Goal: Task Accomplishment & Management: Complete application form

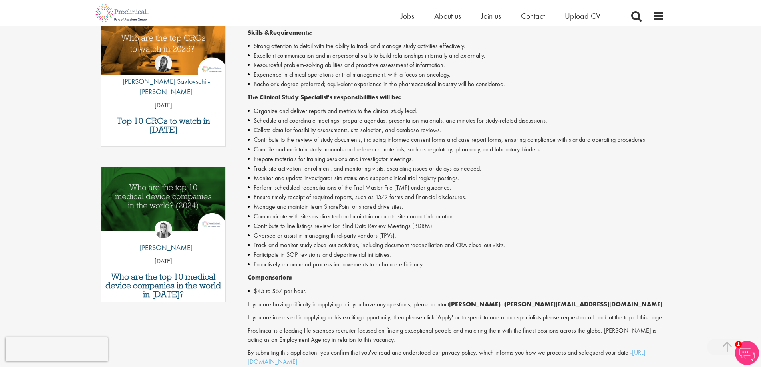
scroll to position [280, 0]
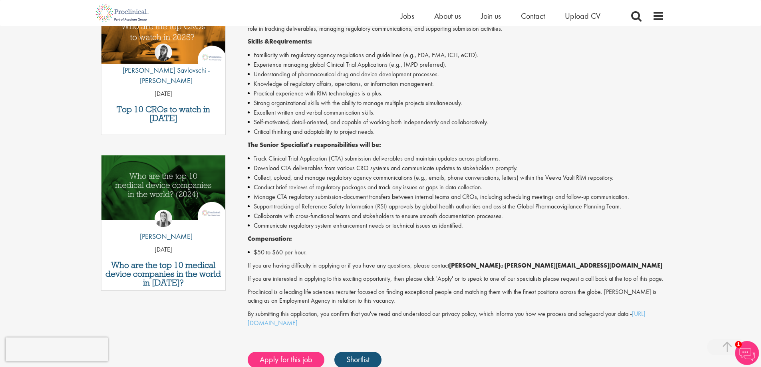
scroll to position [280, 0]
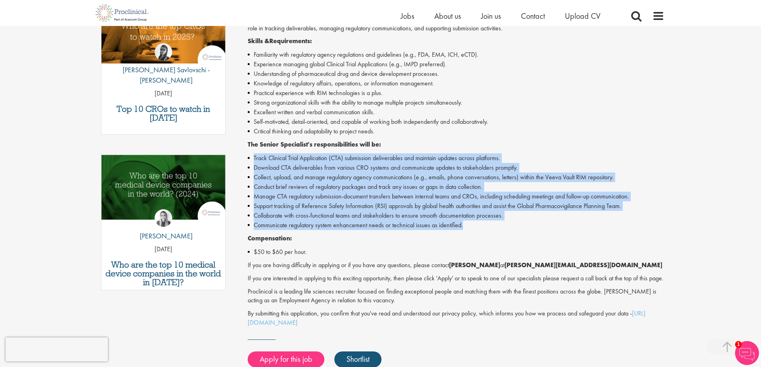
drag, startPoint x: 252, startPoint y: 159, endPoint x: 471, endPoint y: 228, distance: 229.7
click at [471, 228] on ul "Track Clinical Trial Application (CTA) submission deliverables and maintain upd…" at bounding box center [456, 191] width 417 height 77
click at [472, 228] on li "Communicate regulatory system enhancement needs or technical issues as identifi…" at bounding box center [456, 226] width 417 height 10
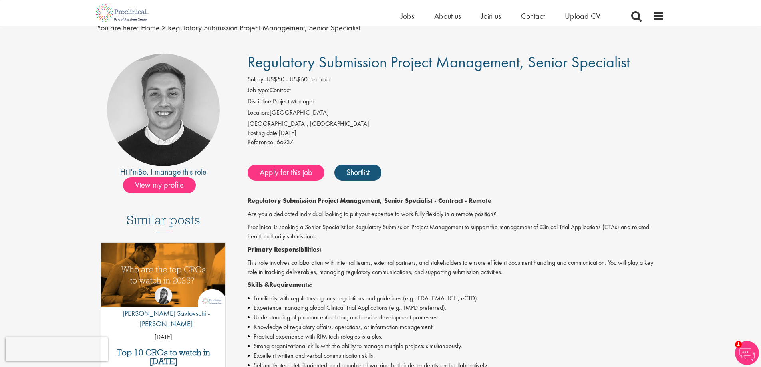
scroll to position [0, 0]
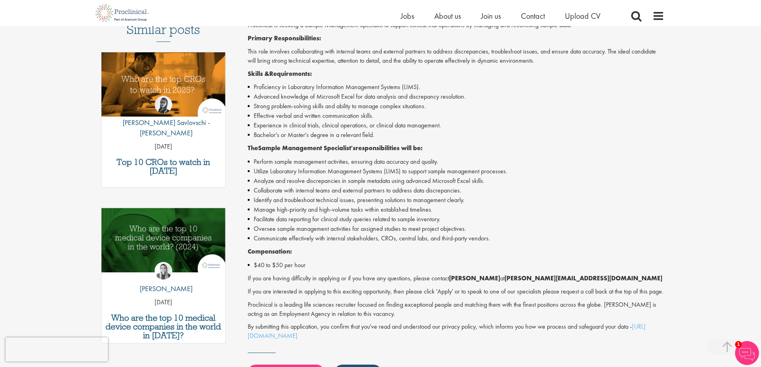
scroll to position [240, 0]
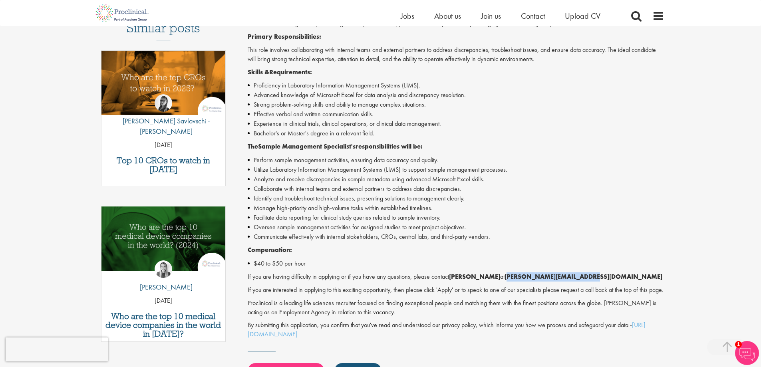
drag, startPoint x: 584, startPoint y: 277, endPoint x: 508, endPoint y: 277, distance: 76.8
click at [508, 277] on p "If you are having difficulty in applying or if you have any questions, please c…" at bounding box center [456, 277] width 417 height 9
copy strong "s.briggs@proclinical.com"
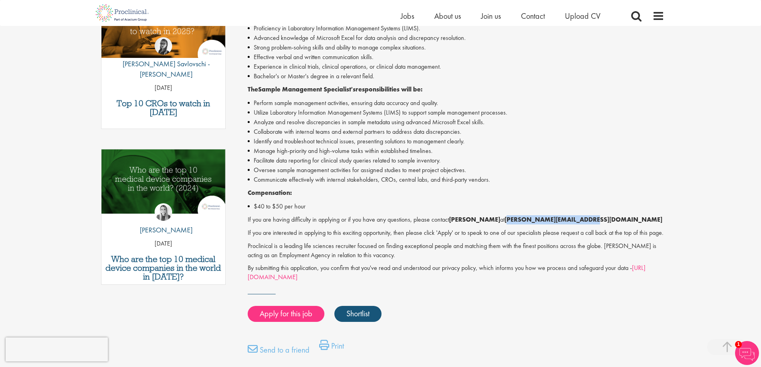
scroll to position [280, 0]
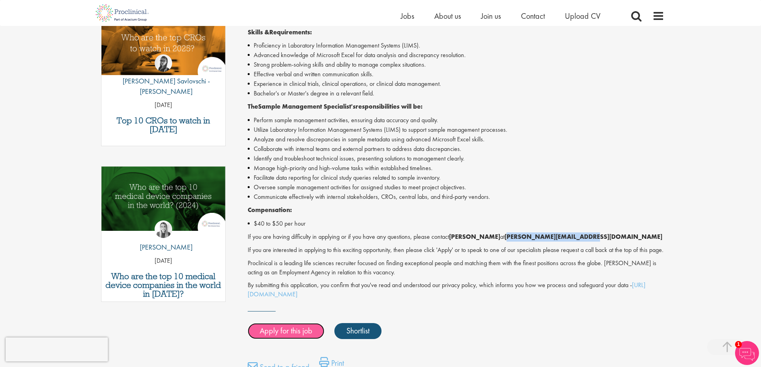
click at [277, 333] on link "Apply for this job" at bounding box center [286, 331] width 77 height 16
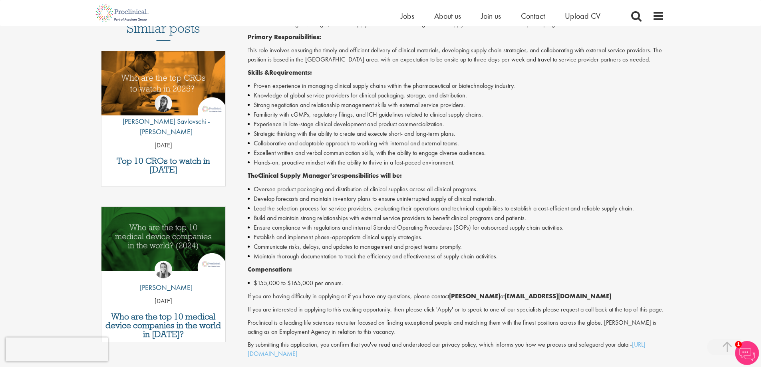
scroll to position [240, 0]
click at [312, 138] on li "Collaborative and adaptable approach to working with internal and external team…" at bounding box center [456, 143] width 417 height 10
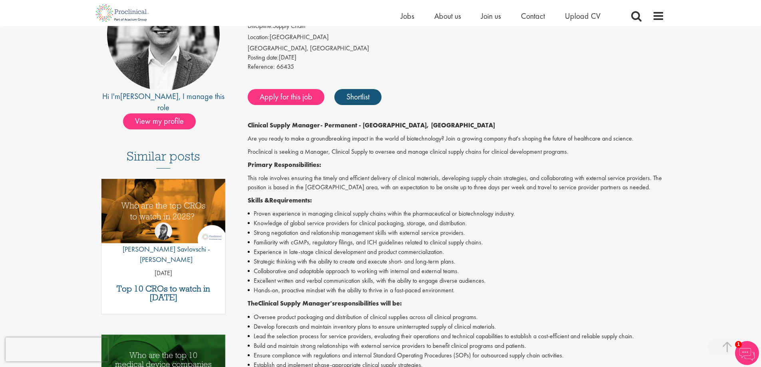
scroll to position [80, 0]
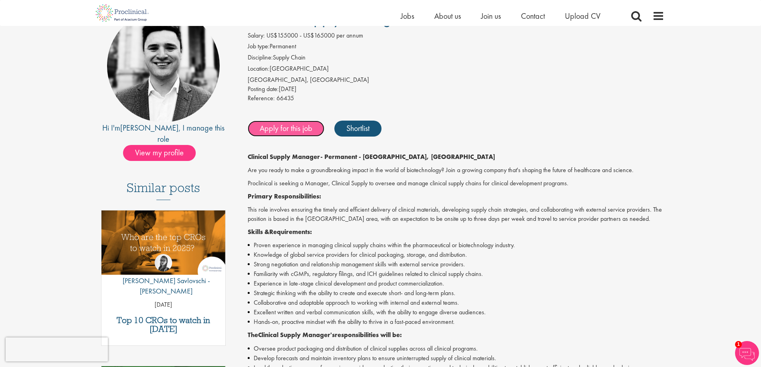
click at [286, 125] on link "Apply for this job" at bounding box center [286, 129] width 77 height 16
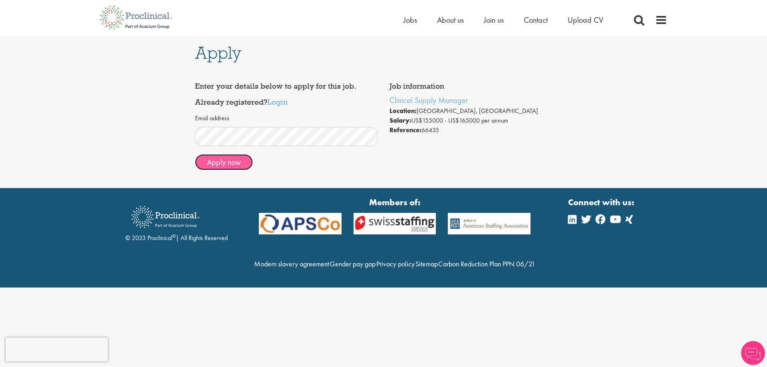
click at [236, 162] on button "Apply now" at bounding box center [224, 162] width 58 height 16
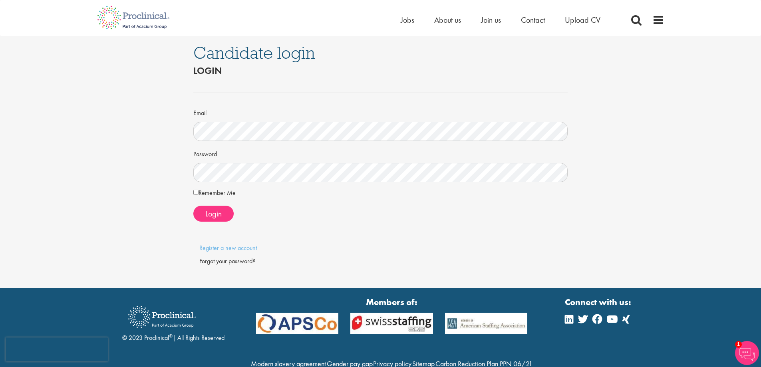
click at [117, 141] on div "Candidate login Login Email Password Remember Me" at bounding box center [380, 162] width 773 height 252
drag, startPoint x: 236, startPoint y: 111, endPoint x: 240, endPoint y: 121, distance: 11.1
click at [237, 112] on div "Email" at bounding box center [380, 123] width 375 height 35
click at [209, 213] on span "Login" at bounding box center [213, 214] width 16 height 10
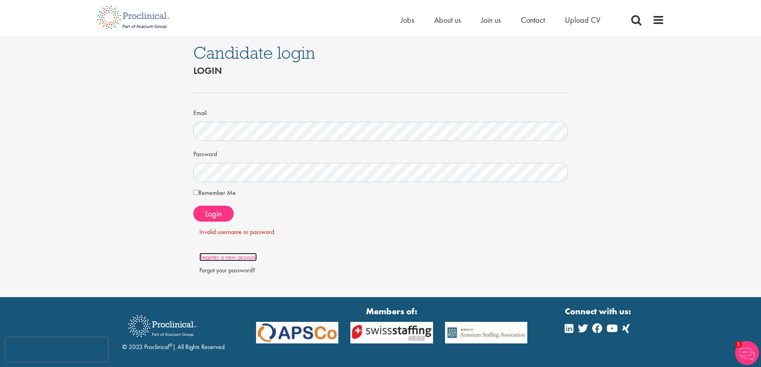
click at [224, 255] on link "Register a new account" at bounding box center [228, 257] width 58 height 8
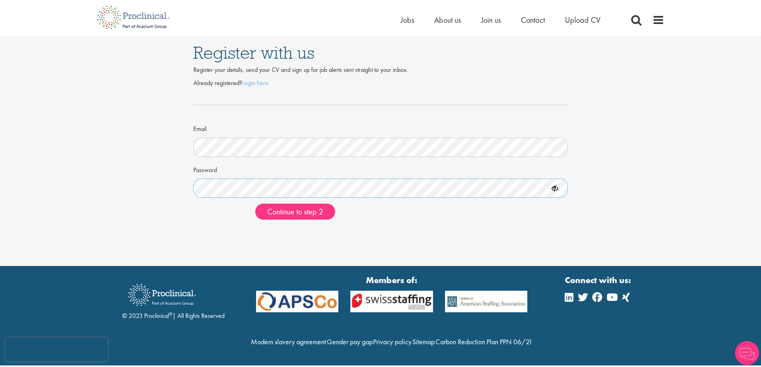
click at [255, 204] on button "Continue to step 2" at bounding box center [295, 212] width 80 height 16
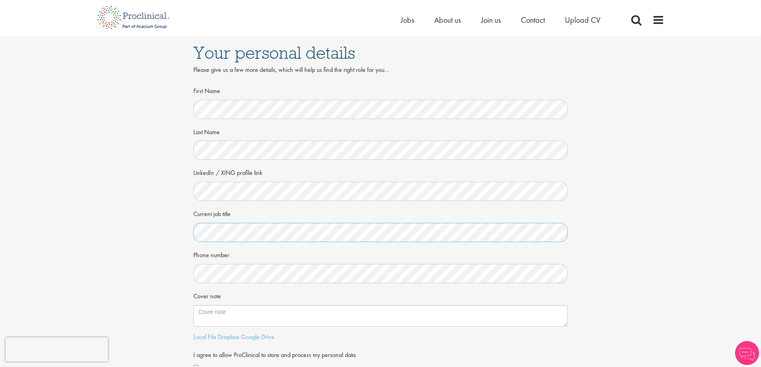
click at [104, 217] on div "Your personal details Please give us a few more details, which will help us fin…" at bounding box center [380, 219] width 773 height 366
click at [146, 189] on div "Your personal details Please give us a few more details, which will help us fin…" at bounding box center [380, 219] width 773 height 366
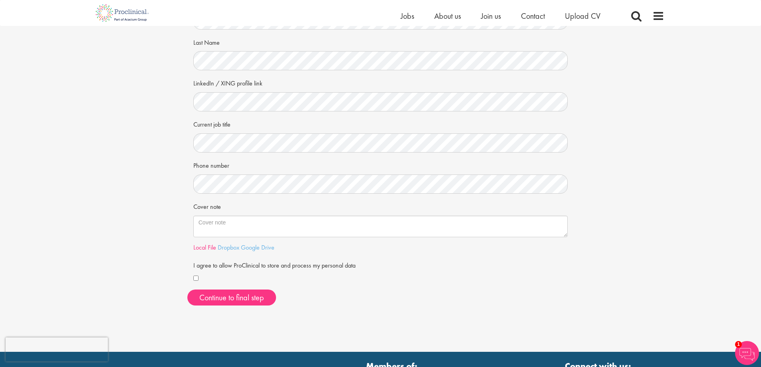
scroll to position [80, 0]
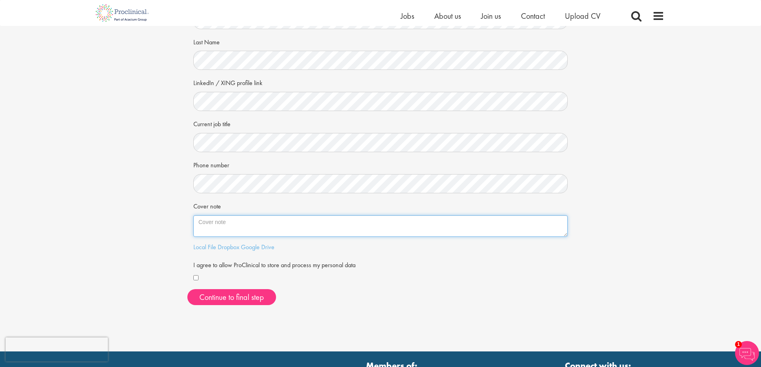
click at [219, 229] on textarea "Cover note" at bounding box center [380, 226] width 375 height 22
type textarea "Looking for roles in clinical research"
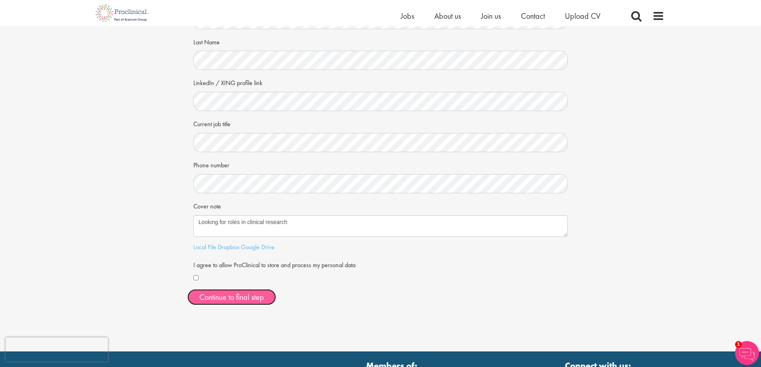
click at [223, 301] on button "Continue to final step" at bounding box center [231, 297] width 89 height 16
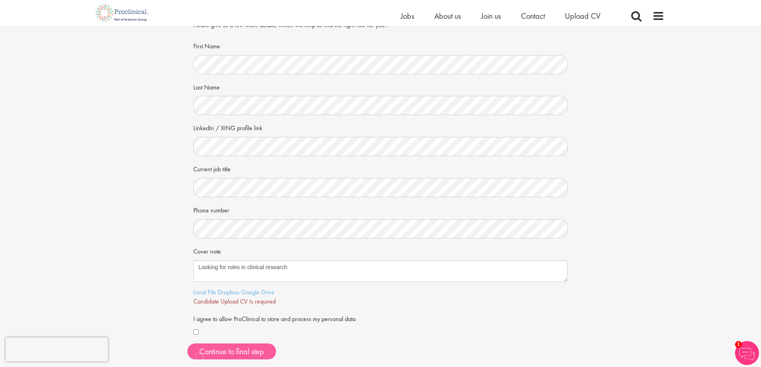
scroll to position [0, 0]
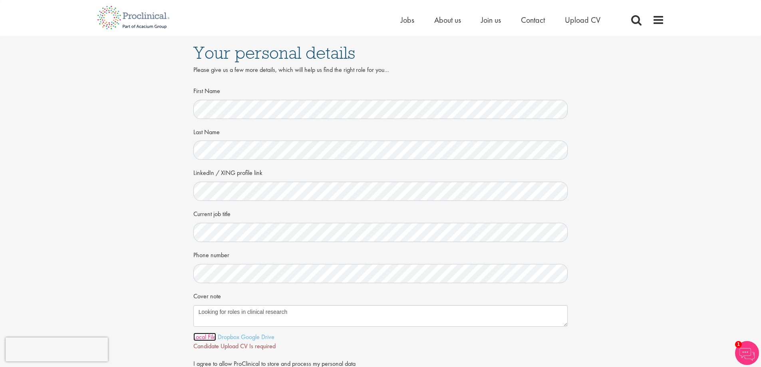
click at [206, 337] on link "Local File" at bounding box center [204, 337] width 23 height 8
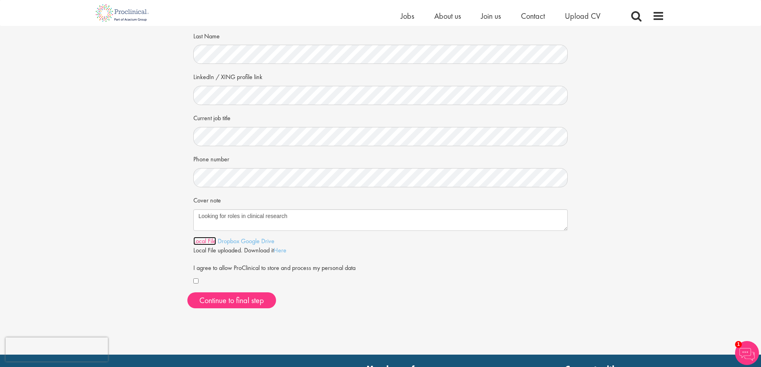
scroll to position [120, 0]
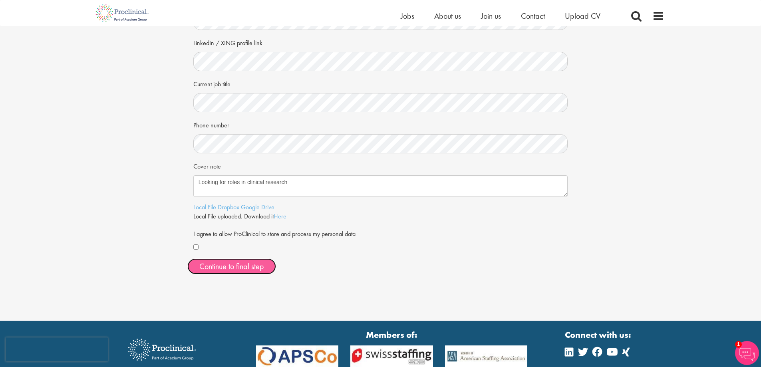
click at [235, 267] on span "Continue to final step" at bounding box center [231, 266] width 65 height 10
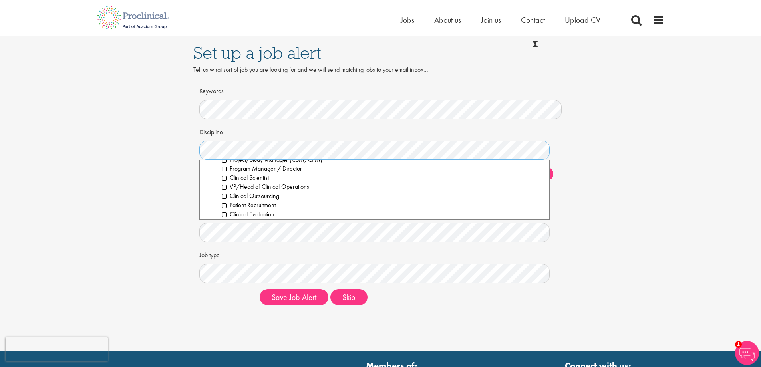
scroll to position [240, 0]
click at [153, 174] on div "Set up a job alert Tell us what sort of job you are looking for and we will sen…" at bounding box center [380, 174] width 773 height 276
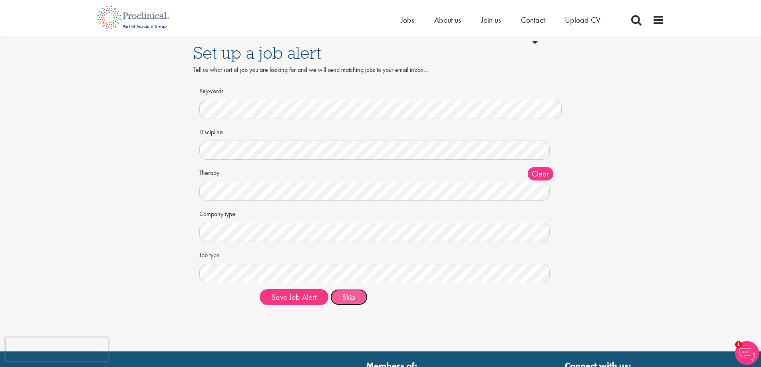
click button "Skip"
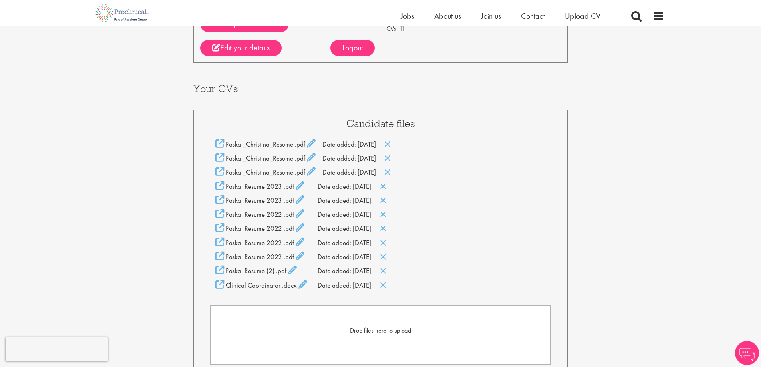
scroll to position [120, 0]
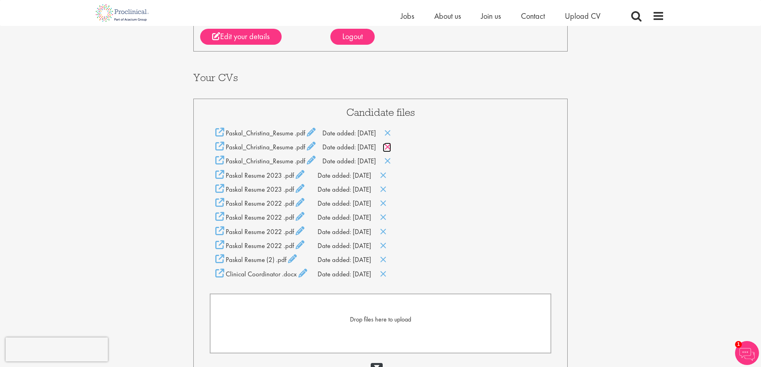
click at [391, 147] on icon at bounding box center [388, 147] width 7 height 9
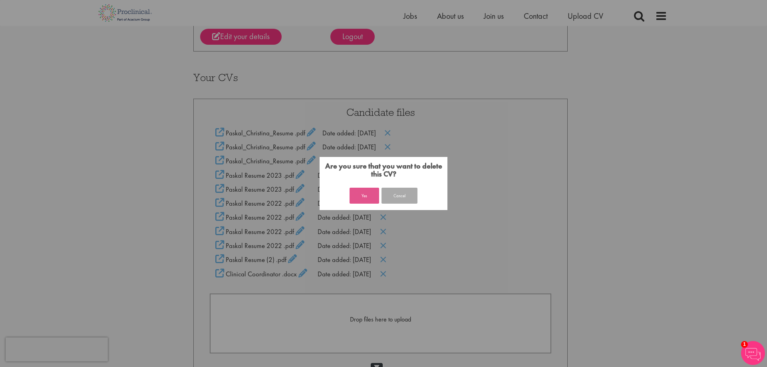
click at [360, 196] on button "Yes" at bounding box center [365, 196] width 30 height 16
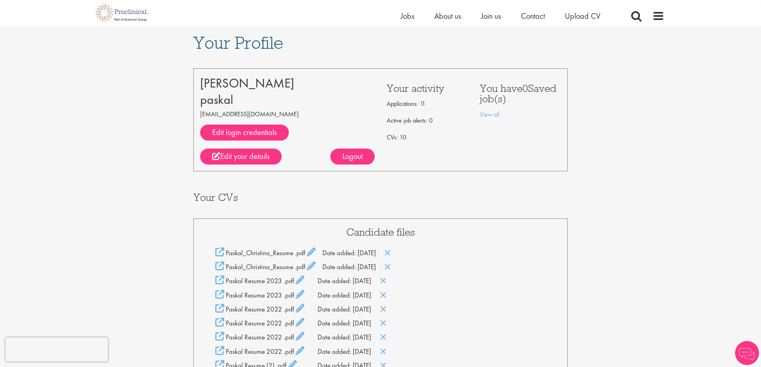
click at [395, 219] on div "Candidate files Paskal_Christina_Resume .pdf Date added: [DATE] Paskal_Christin…" at bounding box center [380, 358] width 375 height 279
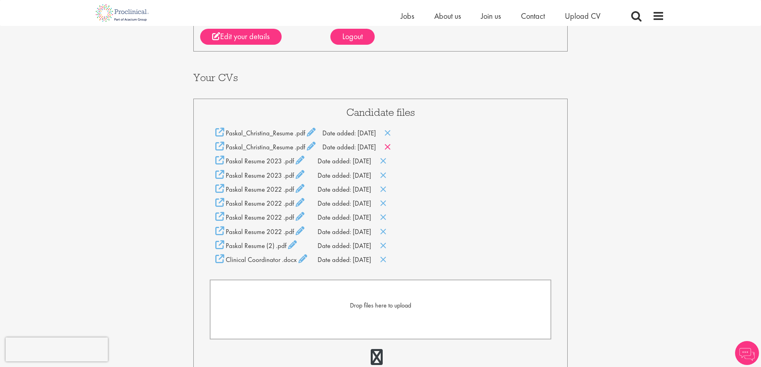
click at [391, 148] on icon at bounding box center [388, 147] width 7 height 9
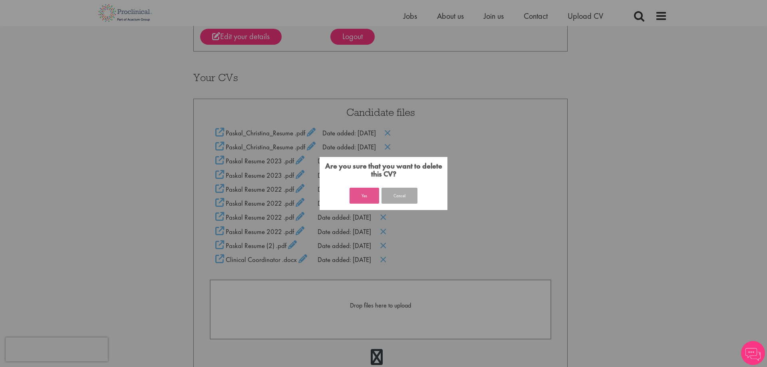
click at [363, 197] on button "Yes" at bounding box center [365, 196] width 30 height 16
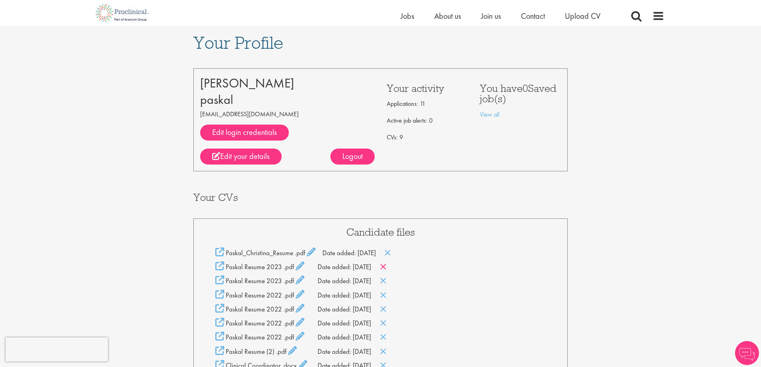
scroll to position [120, 0]
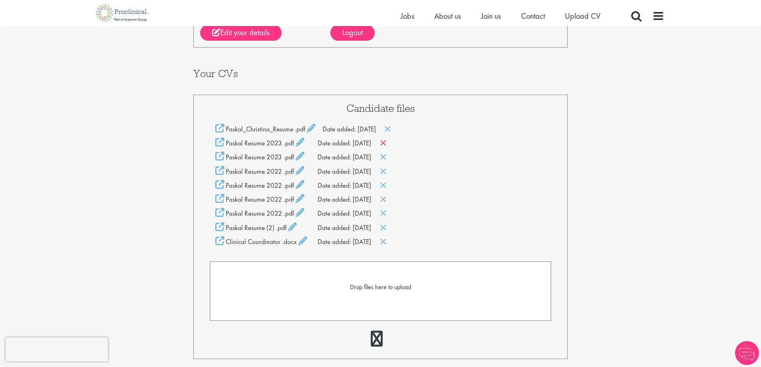
drag, startPoint x: 0, startPoint y: 0, endPoint x: 394, endPoint y: 148, distance: 421.1
click at [394, 150] on div "Candidate files Paskal_Christina_Resume .pdf Date added: 11 Aug 25 Paskal Resum…" at bounding box center [380, 227] width 375 height 265
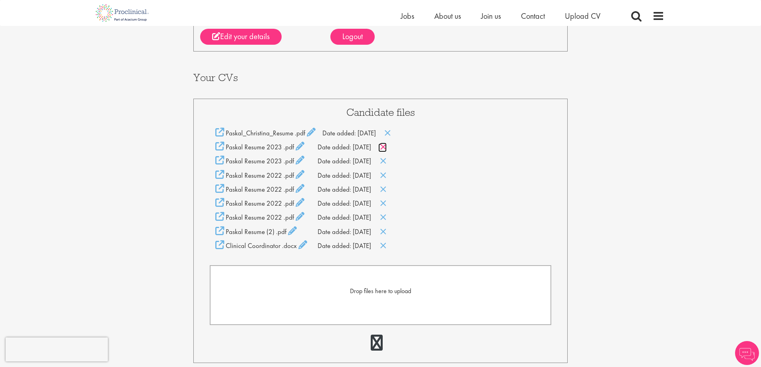
click at [387, 148] on icon at bounding box center [383, 147] width 7 height 9
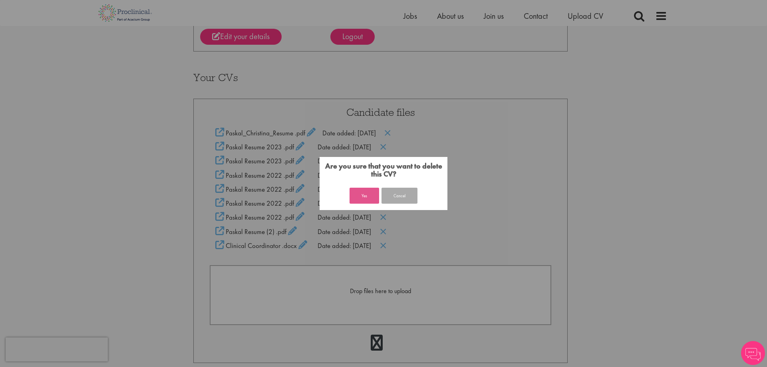
click at [361, 199] on button "Yes" at bounding box center [365, 196] width 30 height 16
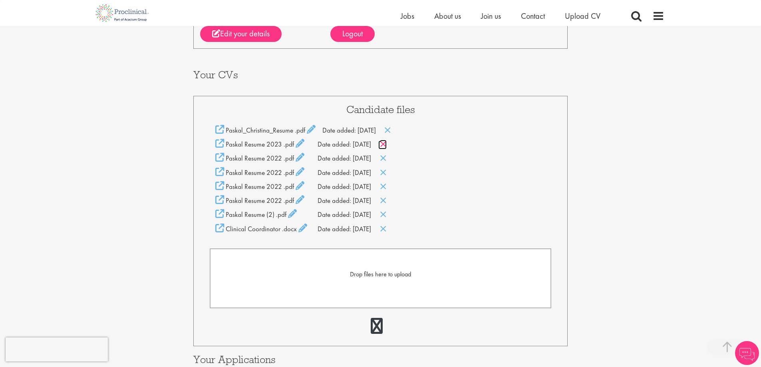
click at [387, 145] on icon at bounding box center [383, 144] width 7 height 9
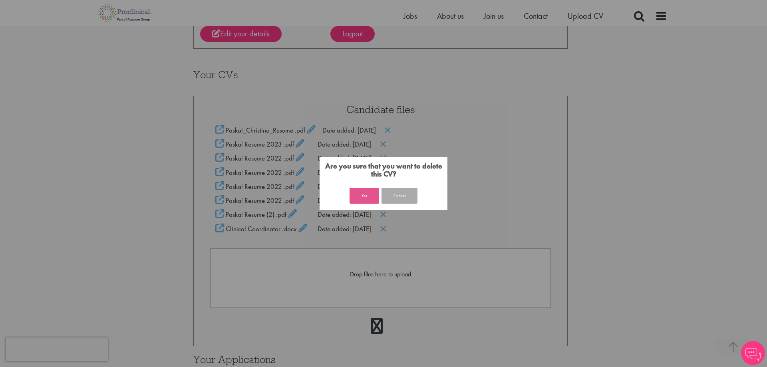
click at [367, 193] on button "Yes" at bounding box center [365, 196] width 30 height 16
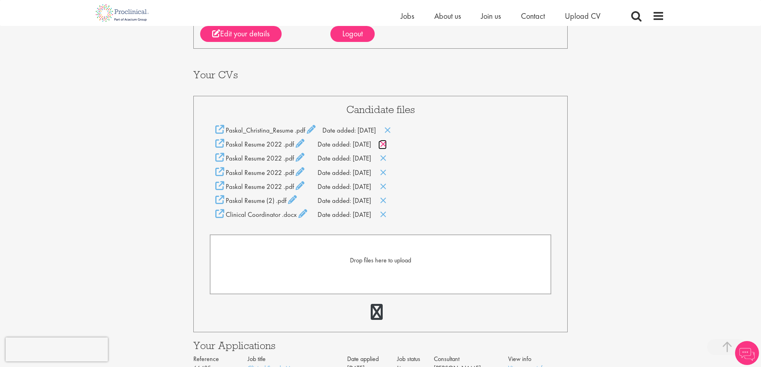
click at [387, 140] on icon at bounding box center [383, 144] width 7 height 9
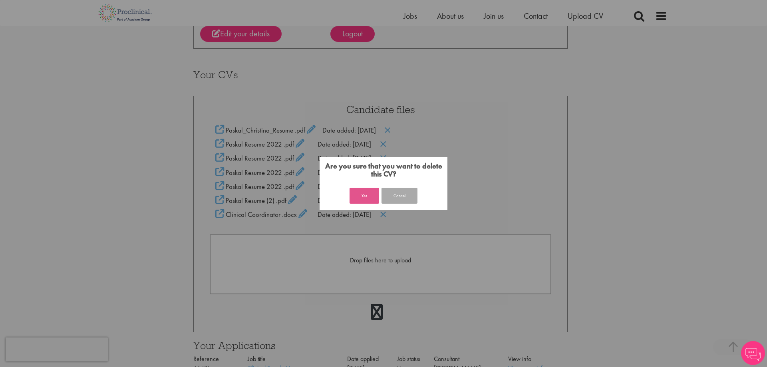
click at [356, 191] on button "Yes" at bounding box center [365, 196] width 30 height 16
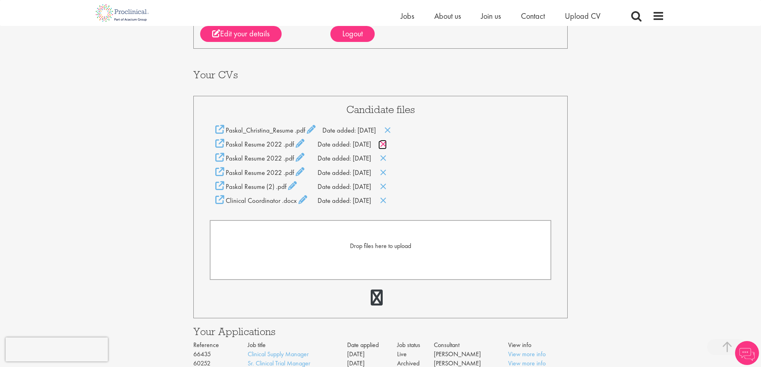
click at [387, 146] on icon at bounding box center [383, 144] width 7 height 9
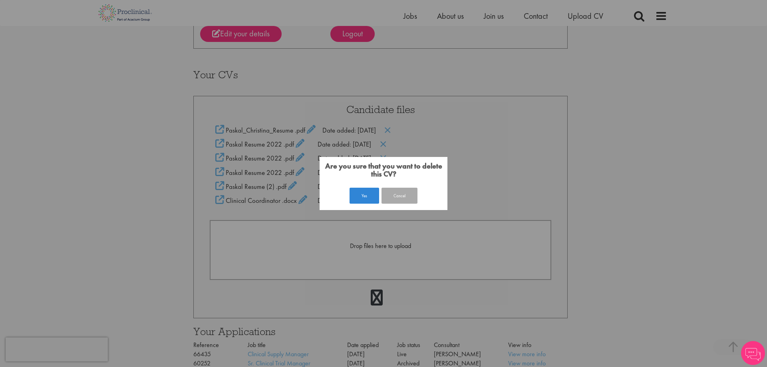
drag, startPoint x: 365, startPoint y: 199, endPoint x: 372, endPoint y: 173, distance: 27.2
click at [367, 196] on button "Yes" at bounding box center [365, 196] width 30 height 16
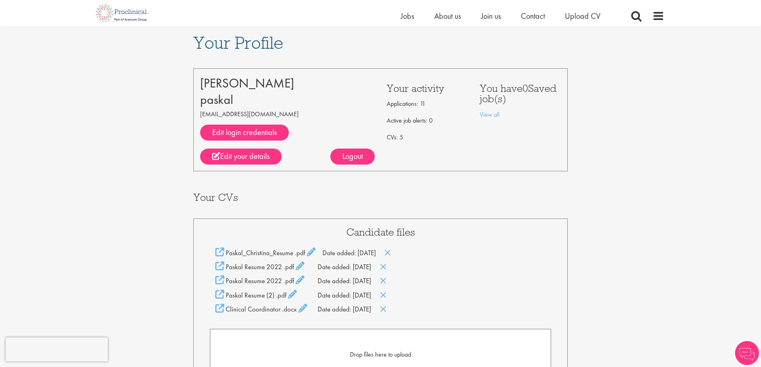
click at [391, 219] on div "Candidate files Paskal_Christina_Resume .pdf Date added: [DATE] Paskal Resume 2…" at bounding box center [380, 323] width 375 height 208
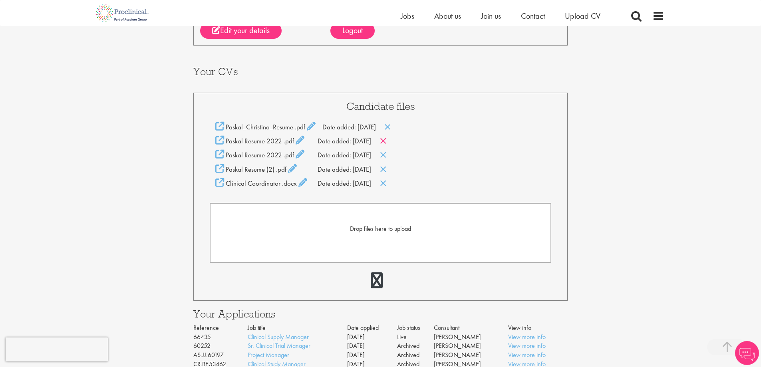
click at [387, 139] on icon at bounding box center [383, 141] width 7 height 9
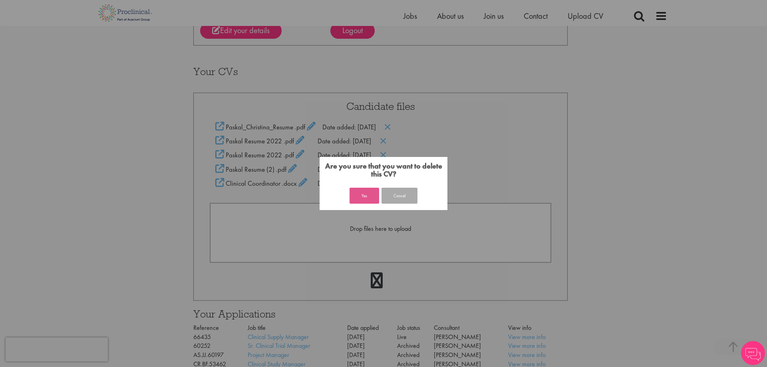
click at [371, 198] on button "Yes" at bounding box center [365, 196] width 30 height 16
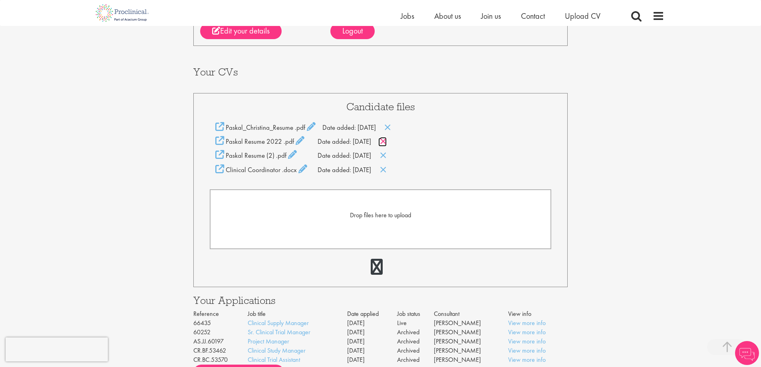
click at [387, 138] on icon at bounding box center [383, 141] width 7 height 9
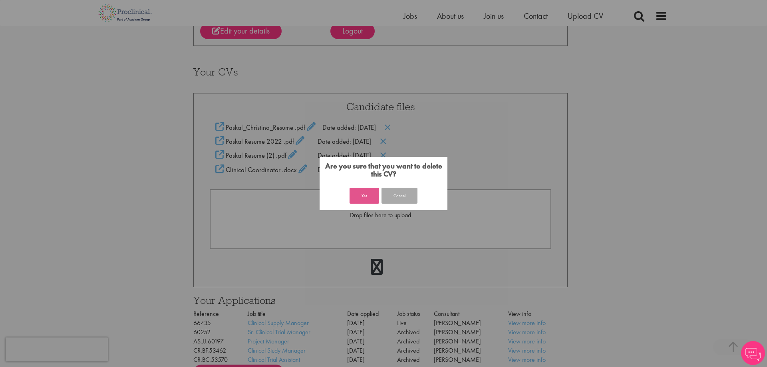
click at [366, 202] on button "Yes" at bounding box center [365, 196] width 30 height 16
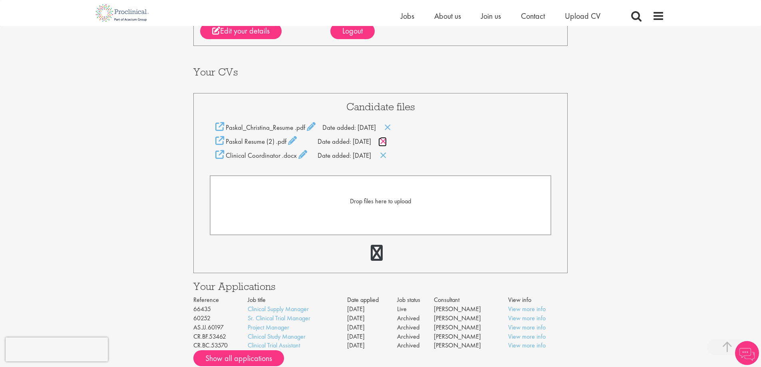
click at [387, 140] on icon at bounding box center [383, 141] width 7 height 9
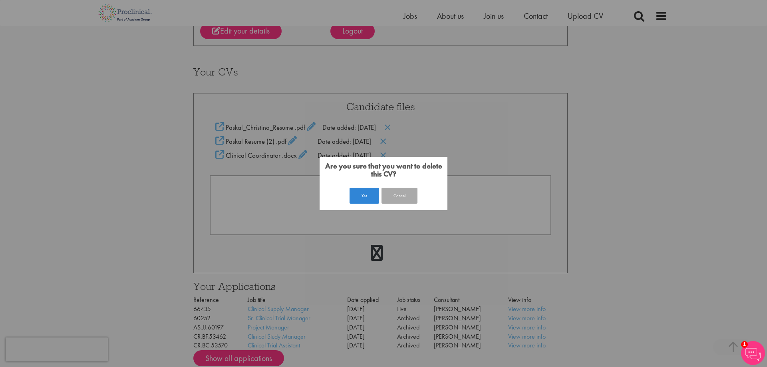
drag, startPoint x: 368, startPoint y: 194, endPoint x: 385, endPoint y: 168, distance: 31.3
click at [371, 192] on button "Yes" at bounding box center [365, 196] width 30 height 16
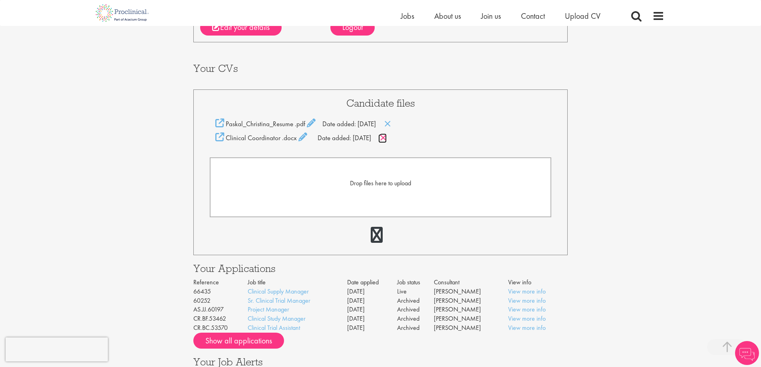
click at [387, 138] on icon at bounding box center [383, 138] width 7 height 9
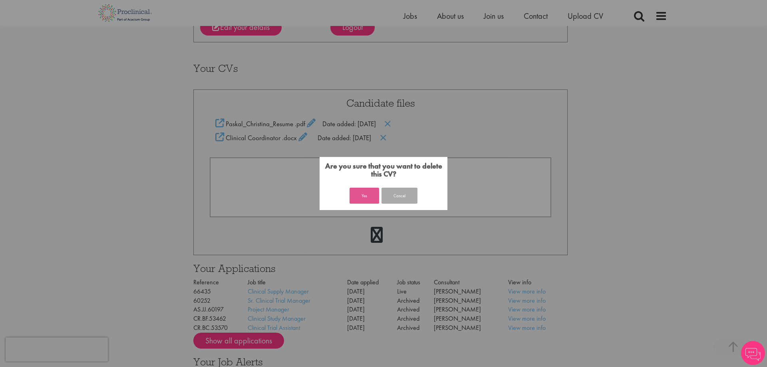
click at [365, 197] on button "Yes" at bounding box center [365, 196] width 30 height 16
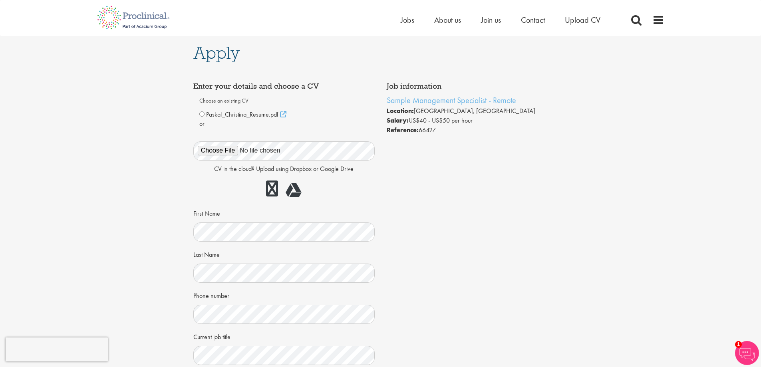
click at [134, 233] on div "Apply Job information Sample Management Specialist - Remote Location: [GEOGRAPH…" at bounding box center [380, 242] width 773 height 413
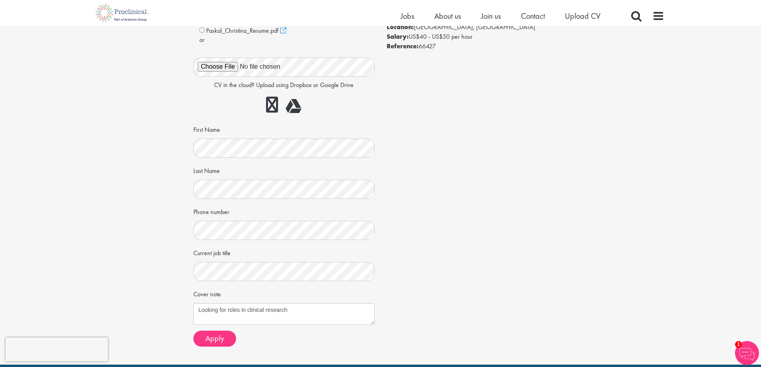
scroll to position [80, 0]
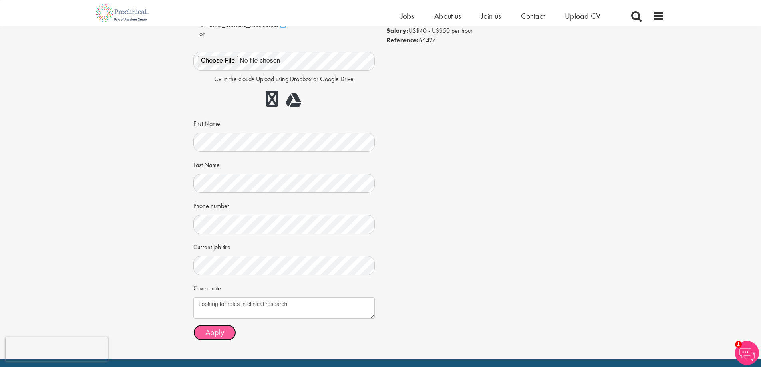
click at [211, 333] on span "Apply" at bounding box center [214, 332] width 19 height 10
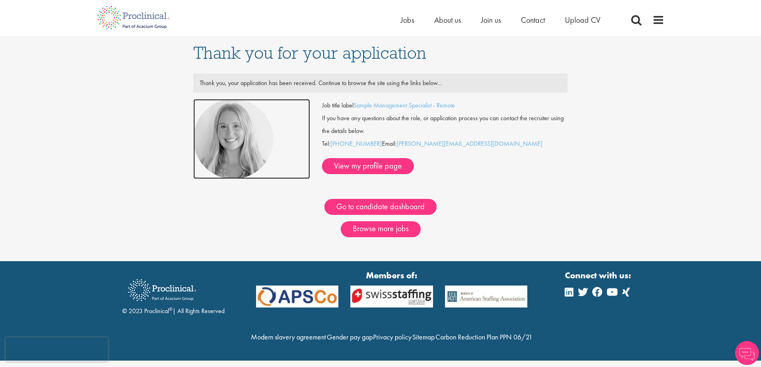
click at [245, 127] on img at bounding box center [233, 139] width 80 height 80
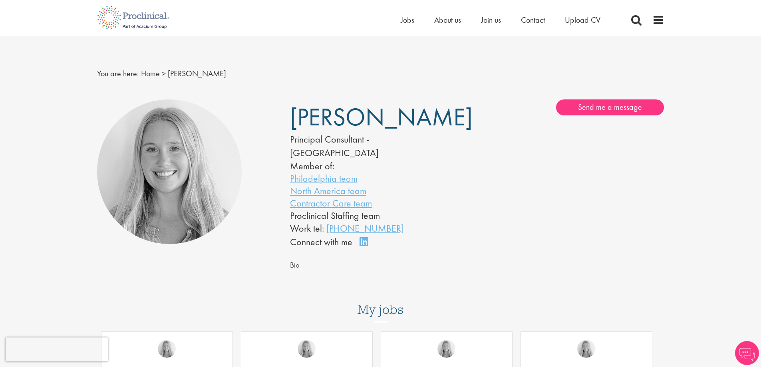
drag, startPoint x: 432, startPoint y: 118, endPoint x: 274, endPoint y: 111, distance: 157.6
click at [270, 111] on div "[PERSON_NAME] Principal Consultant - [GEOGRAPHIC_DATA] Member of: Philadelphia …" at bounding box center [381, 192] width 580 height 192
copy div "[PERSON_NAME]"
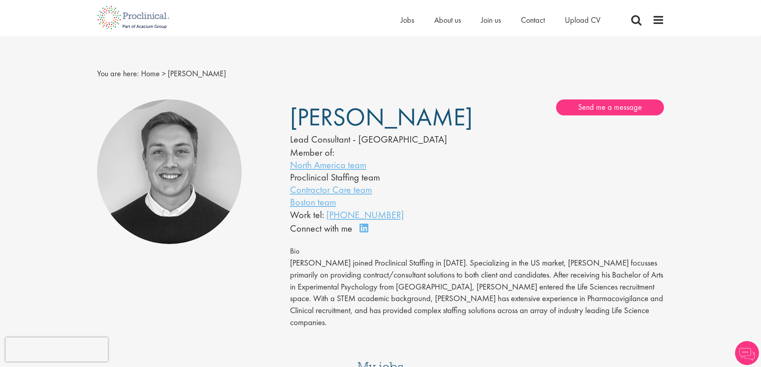
drag, startPoint x: 388, startPoint y: 117, endPoint x: 297, endPoint y: 114, distance: 90.8
click at [294, 114] on h1 "[PERSON_NAME]" at bounding box center [371, 118] width 163 height 20
copy span "[PERSON_NAME]"
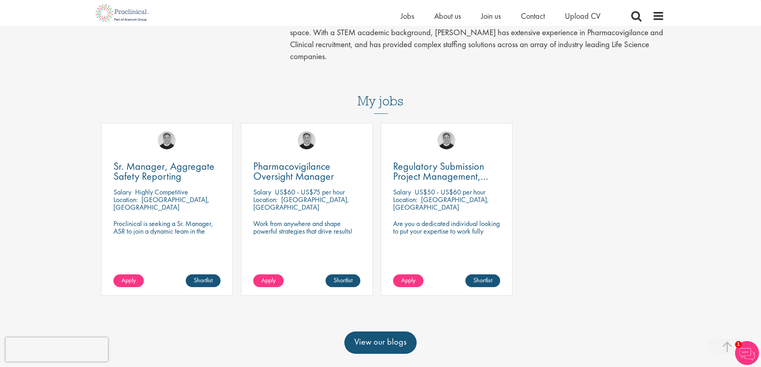
scroll to position [280, 0]
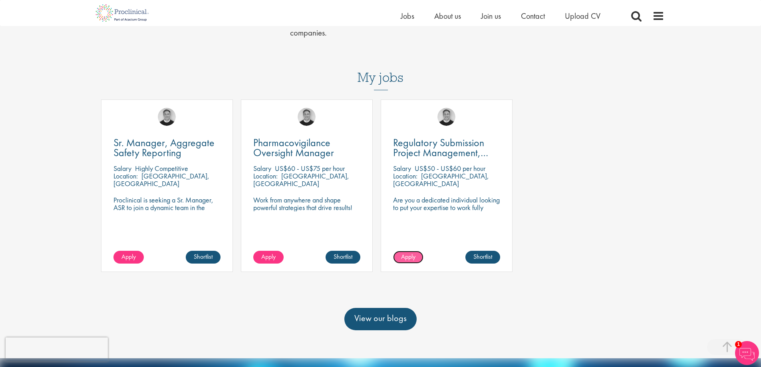
click at [409, 251] on link "Apply" at bounding box center [408, 257] width 30 height 13
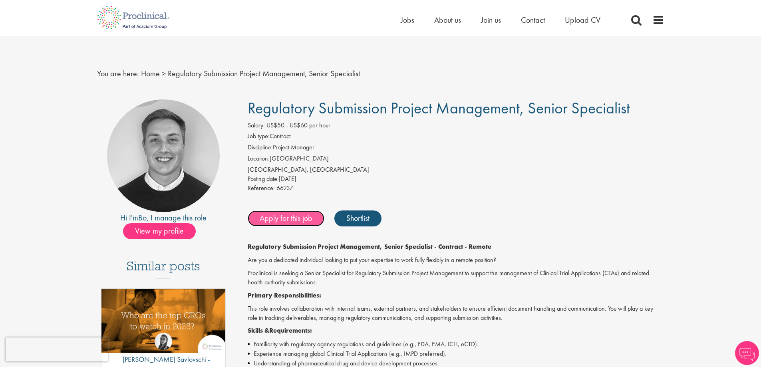
click at [280, 221] on link "Apply for this job" at bounding box center [286, 219] width 77 height 16
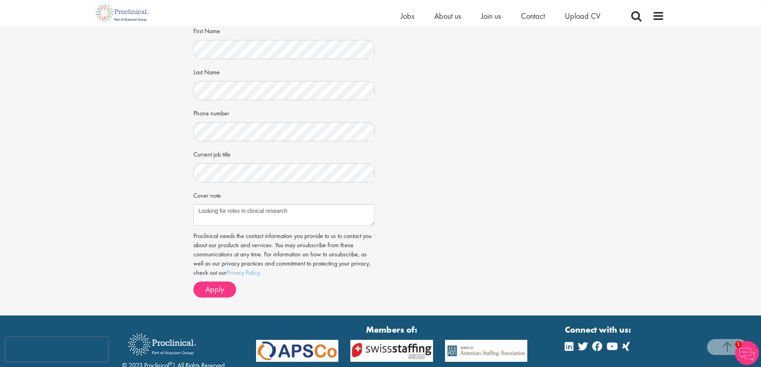
scroll to position [200, 0]
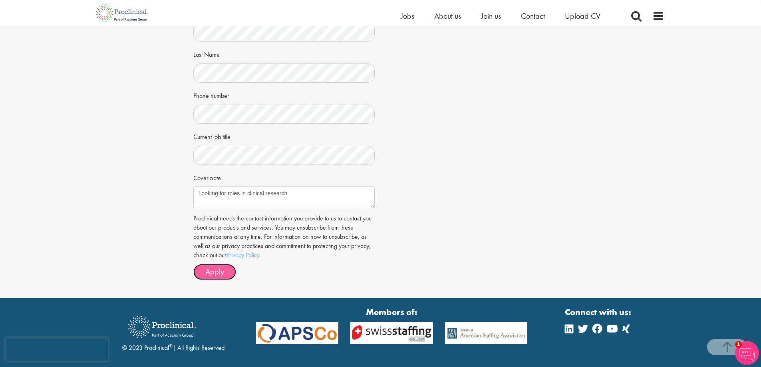
click at [210, 270] on span "Apply" at bounding box center [214, 272] width 19 height 10
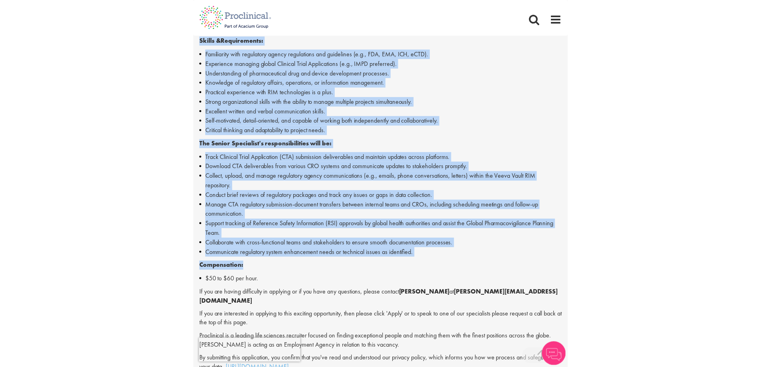
scroll to position [400, 0]
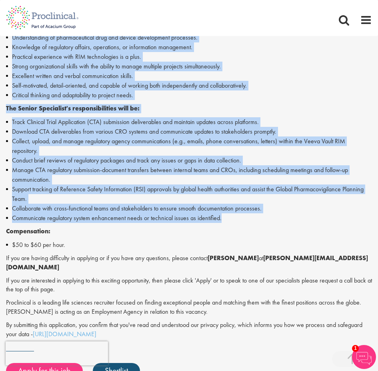
drag, startPoint x: 7, startPoint y: 240, endPoint x: 225, endPoint y: 217, distance: 219.5
click at [225, 217] on div "Regulatory Submission Project Management, Senior Specialist - Contract - Remote…" at bounding box center [189, 127] width 366 height 422
copy div "Regulatory Submission Project Management, Senior Specialist - Contract - Remote…"
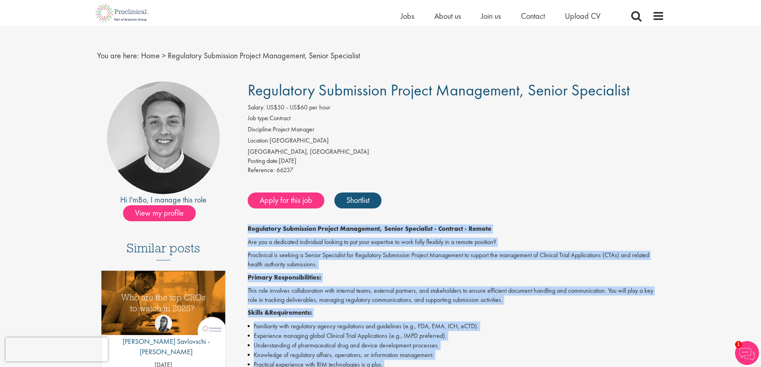
scroll to position [0, 0]
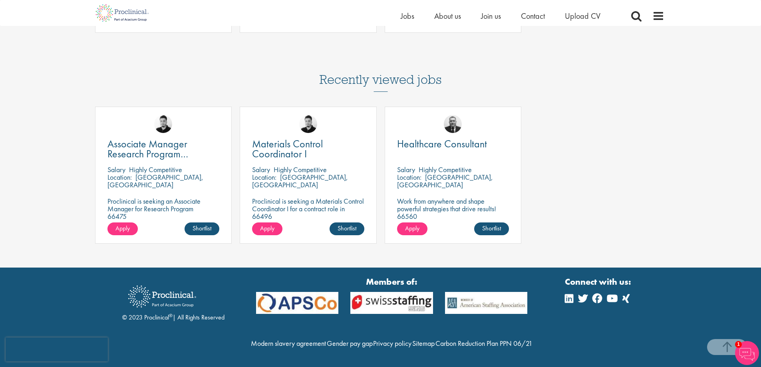
scroll to position [805, 0]
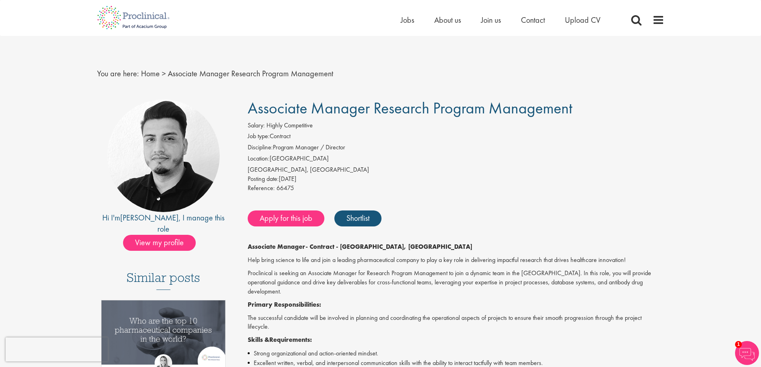
click at [359, 314] on p "The successful candidate will be involved in planning and coordinating the oper…" at bounding box center [456, 323] width 417 height 18
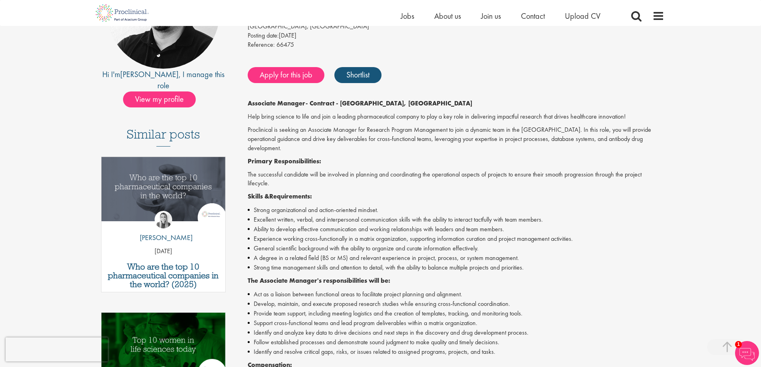
scroll to position [120, 0]
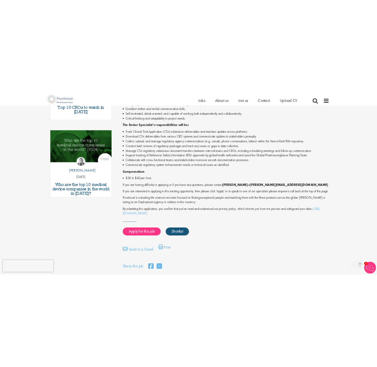
scroll to position [360, 0]
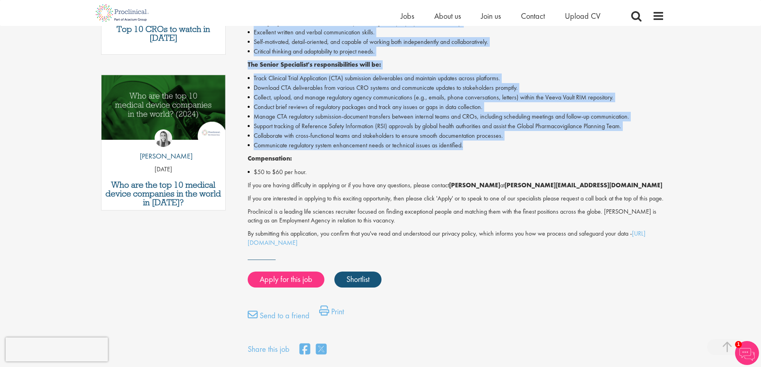
drag, startPoint x: 249, startPoint y: 108, endPoint x: 408, endPoint y: 131, distance: 160.8
click at [478, 142] on div "Regulatory Submission Project Management, Senior Specialist Salary: US$50 - US$…" at bounding box center [453, 44] width 435 height 628
copy div "Regulatory Submission Project Management, Senior Specialist Salary: US$50 - US$…"
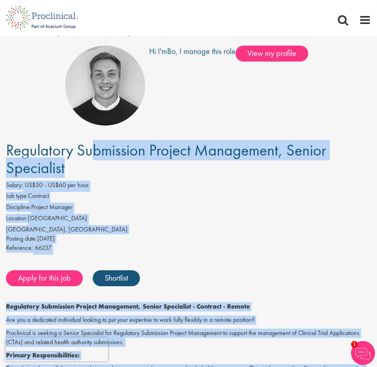
scroll to position [0, 0]
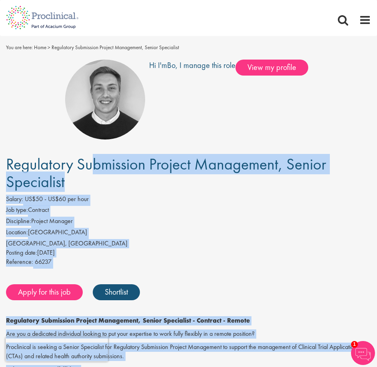
click at [208, 227] on li "Discipline: Project Manager" at bounding box center [188, 222] width 365 height 11
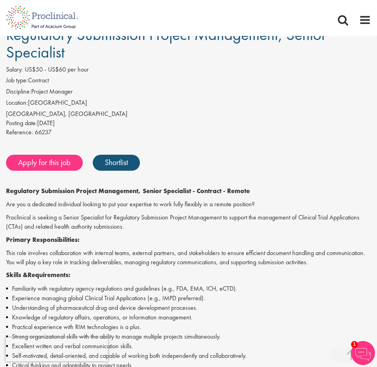
scroll to position [200, 0]
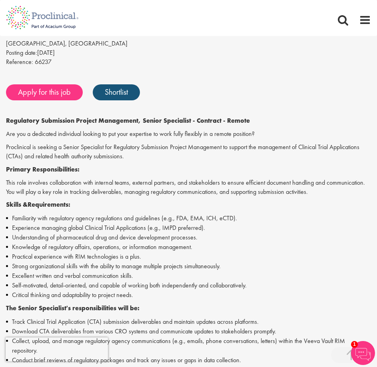
click at [216, 214] on li "Familiarity with regulatory agency regulations and guidelines (e.g., FDA, EMA, …" at bounding box center [188, 218] width 365 height 10
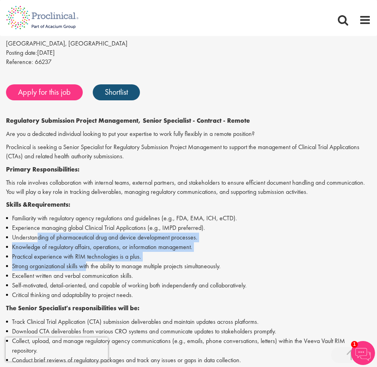
drag, startPoint x: 37, startPoint y: 236, endPoint x: 88, endPoint y: 263, distance: 58.5
click at [88, 263] on ul "Familiarity with regulatory agency regulations and guidelines (e.g., FDA, EMA, …" at bounding box center [188, 256] width 365 height 86
click at [88, 263] on li "Strong organizational skills with the ability to manage multiple projects simul…" at bounding box center [188, 266] width 365 height 10
